Goal: Navigation & Orientation: Find specific page/section

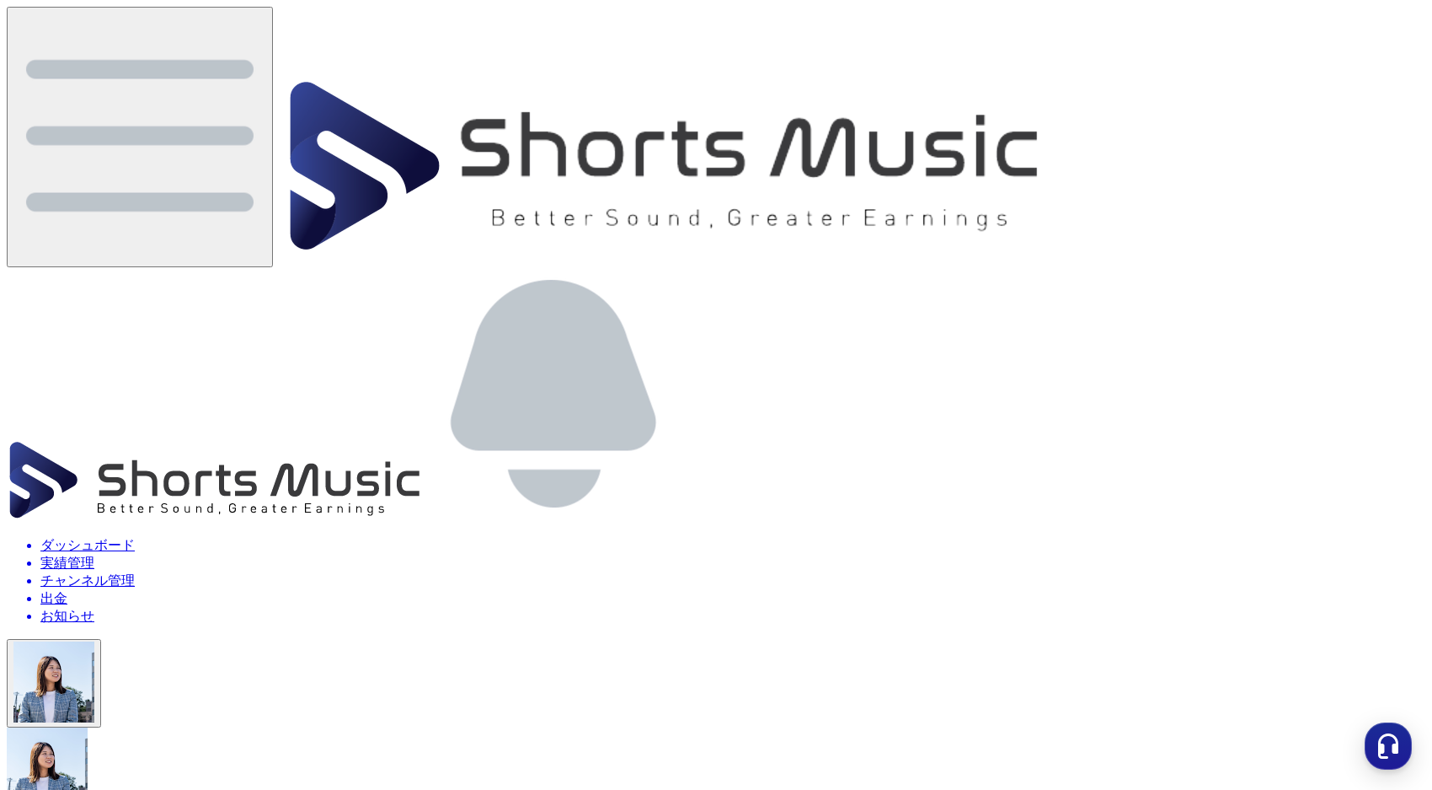
click at [1198, 572] on li "チャンネル管理" at bounding box center [732, 581] width 1385 height 18
click at [1042, 537] on li "ダッシュボード" at bounding box center [732, 546] width 1385 height 18
click at [1096, 554] on li "実績管理" at bounding box center [732, 563] width 1385 height 18
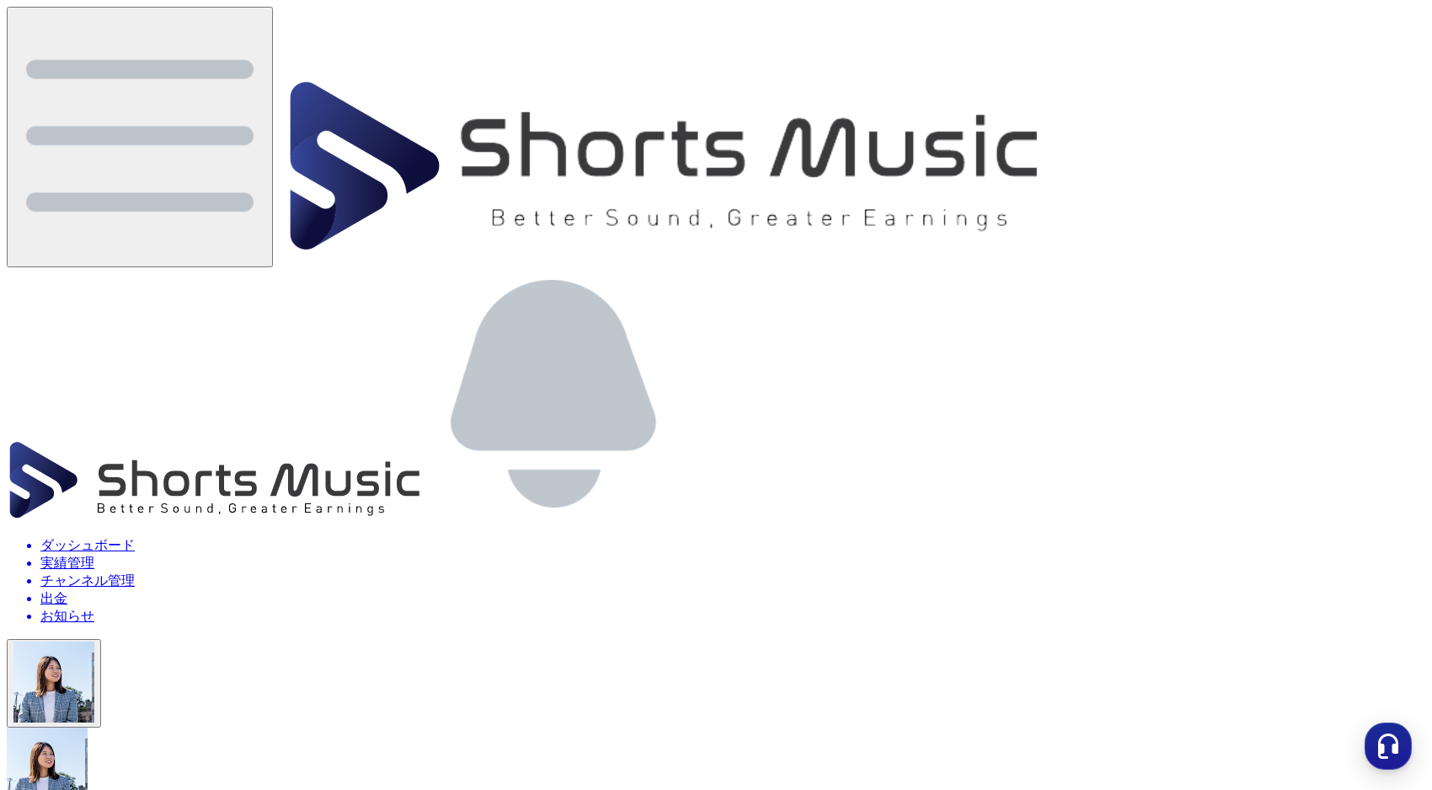
click at [1181, 572] on li "チャンネル管理" at bounding box center [732, 581] width 1385 height 18
click at [1280, 590] on li "出金" at bounding box center [732, 599] width 1385 height 18
click at [276, 80] on img at bounding box center [670, 171] width 788 height 182
